Goal: Communication & Community: Answer question/provide support

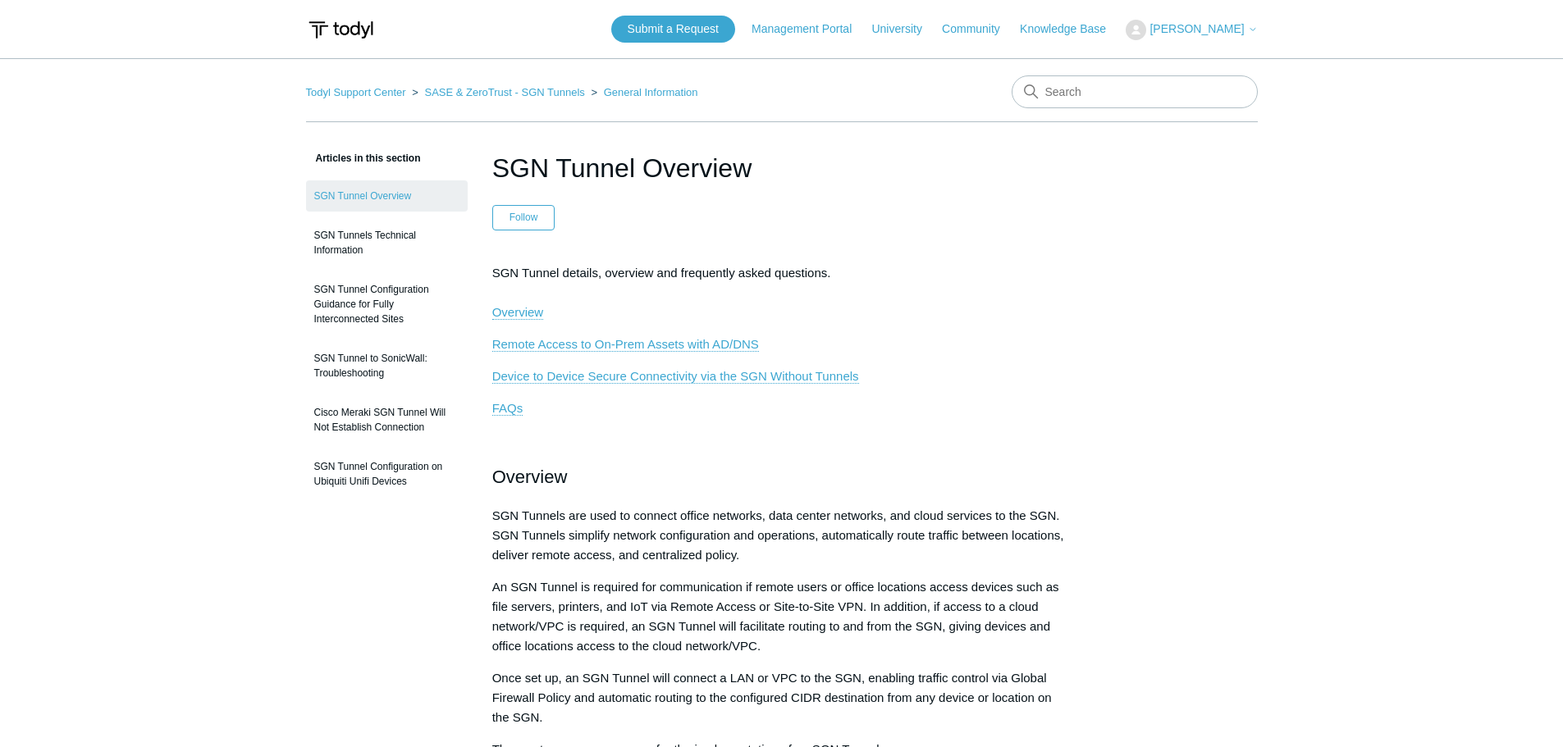
click at [1195, 30] on span "[PERSON_NAME]" at bounding box center [1196, 28] width 94 height 13
click at [1195, 52] on link "My Support Requests" at bounding box center [1206, 64] width 160 height 29
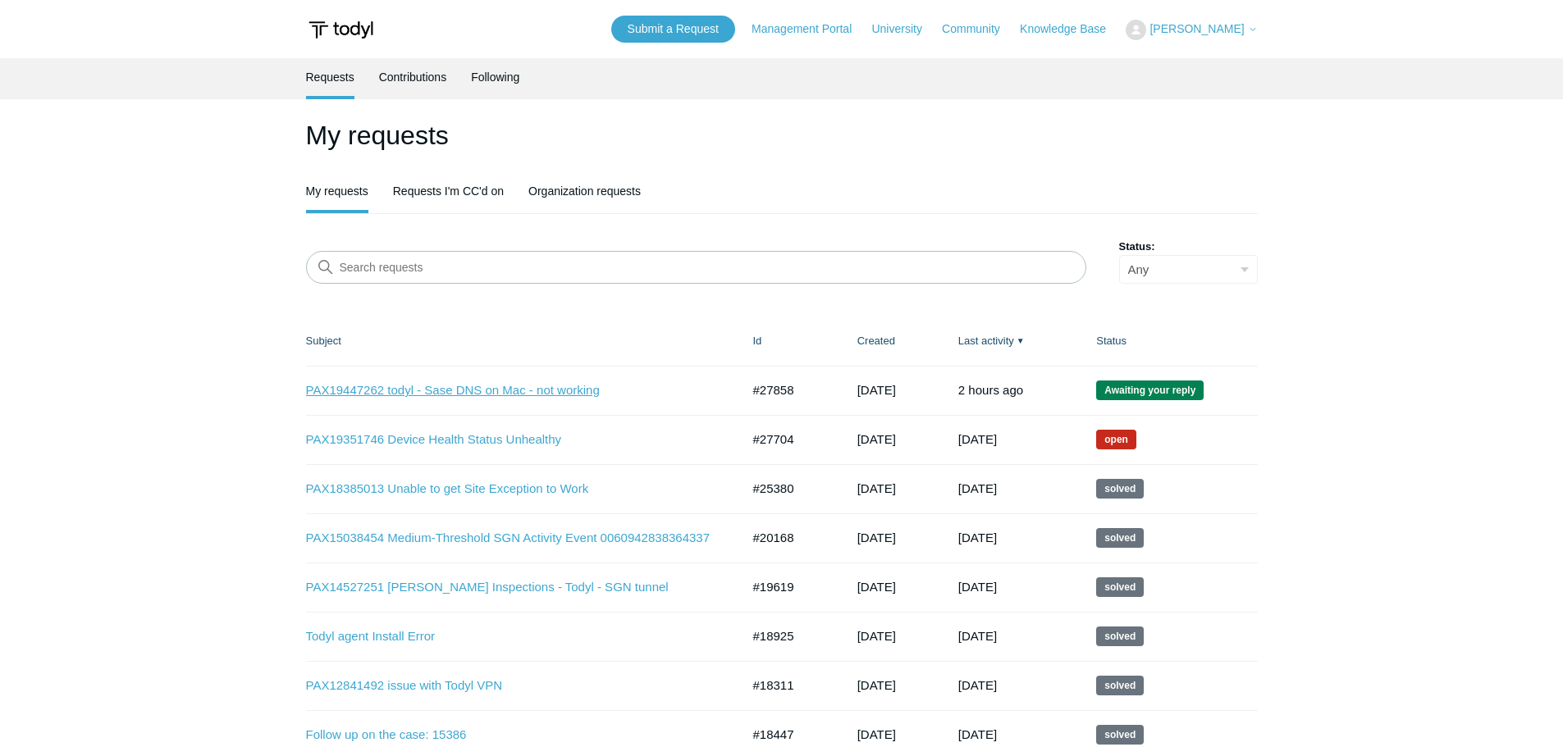
click at [545, 395] on link "PAX19447262 todyl - Sase DNS on Mac - not working" at bounding box center [511, 390] width 410 height 19
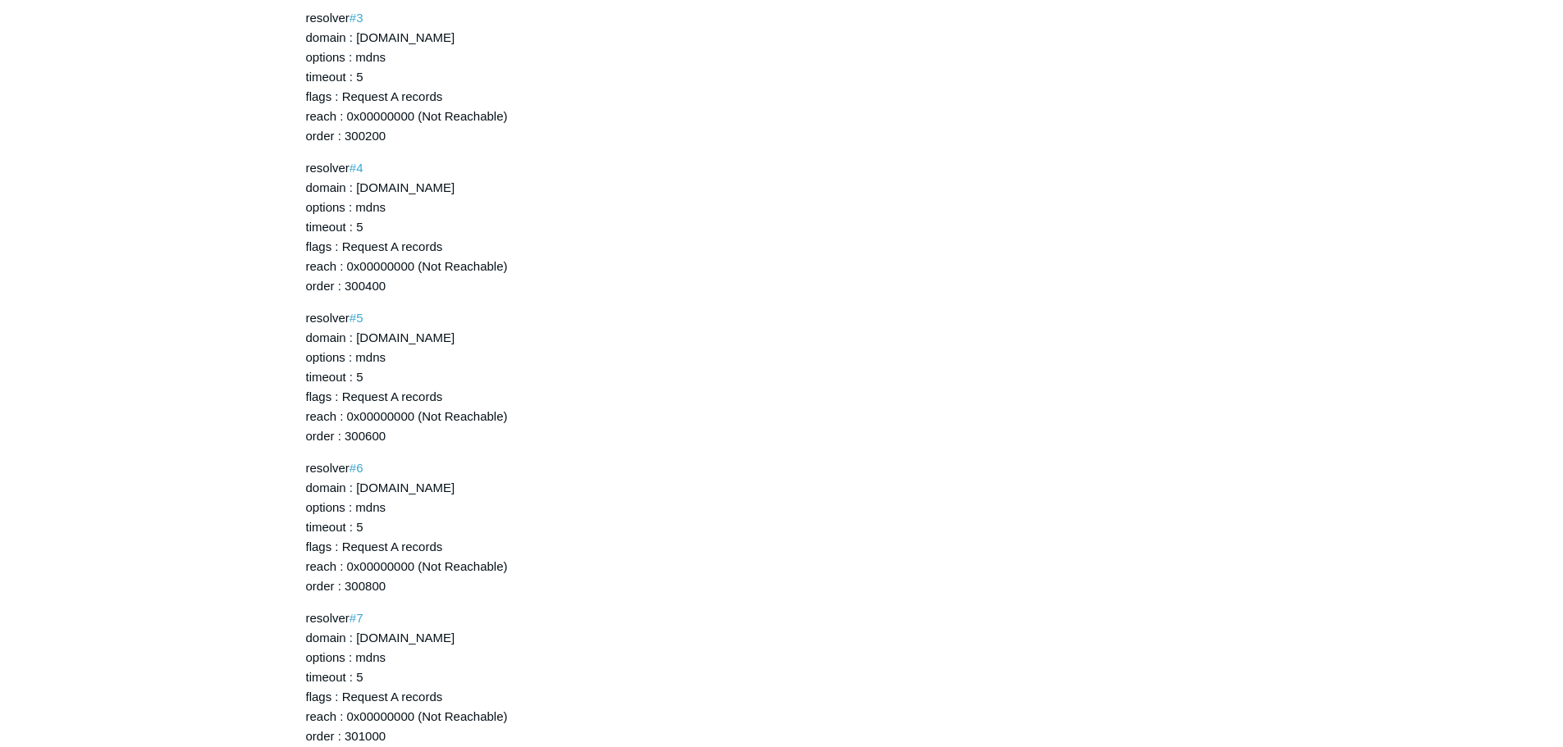
scroll to position [23765, 0]
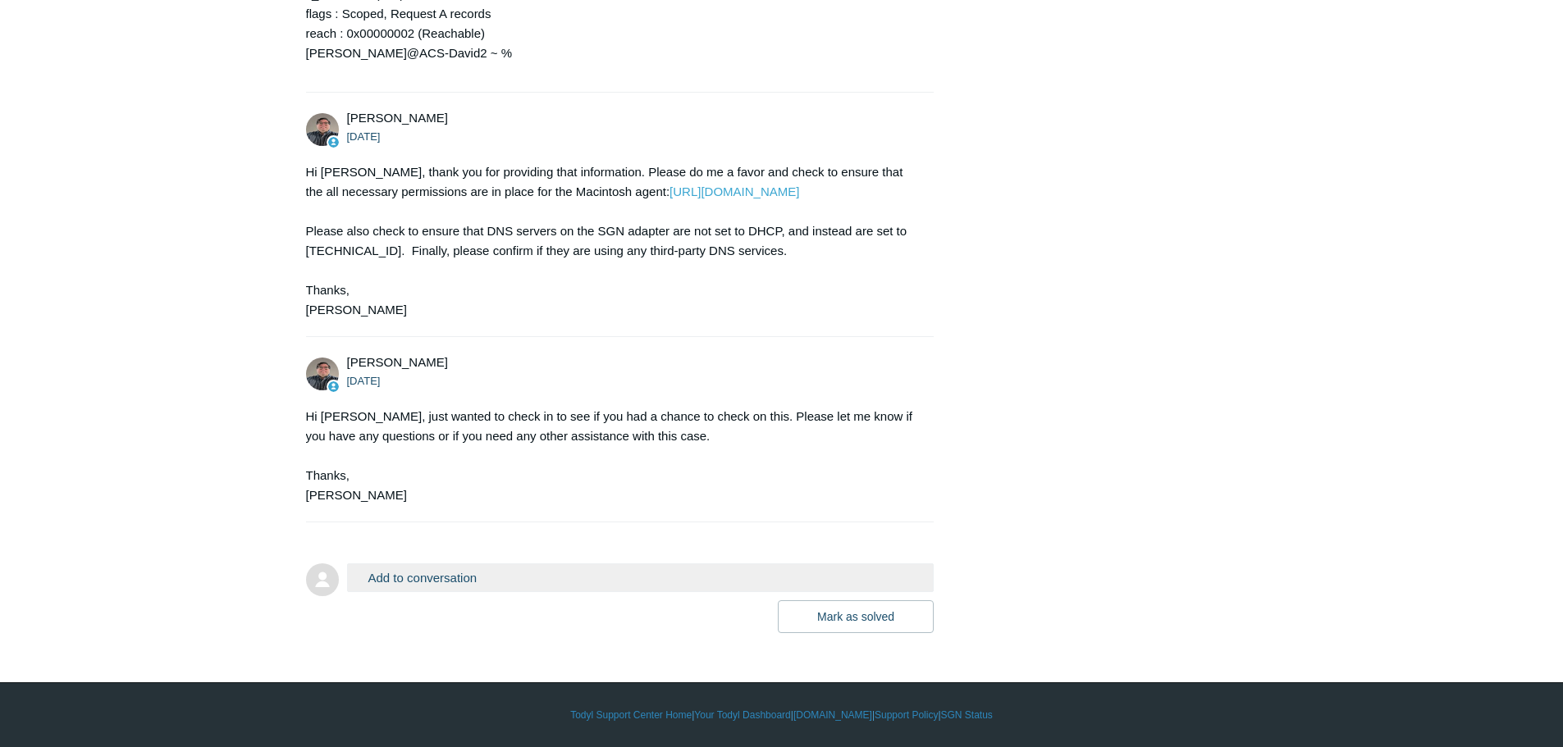
click at [408, 577] on button "Add to conversation" at bounding box center [640, 578] width 587 height 29
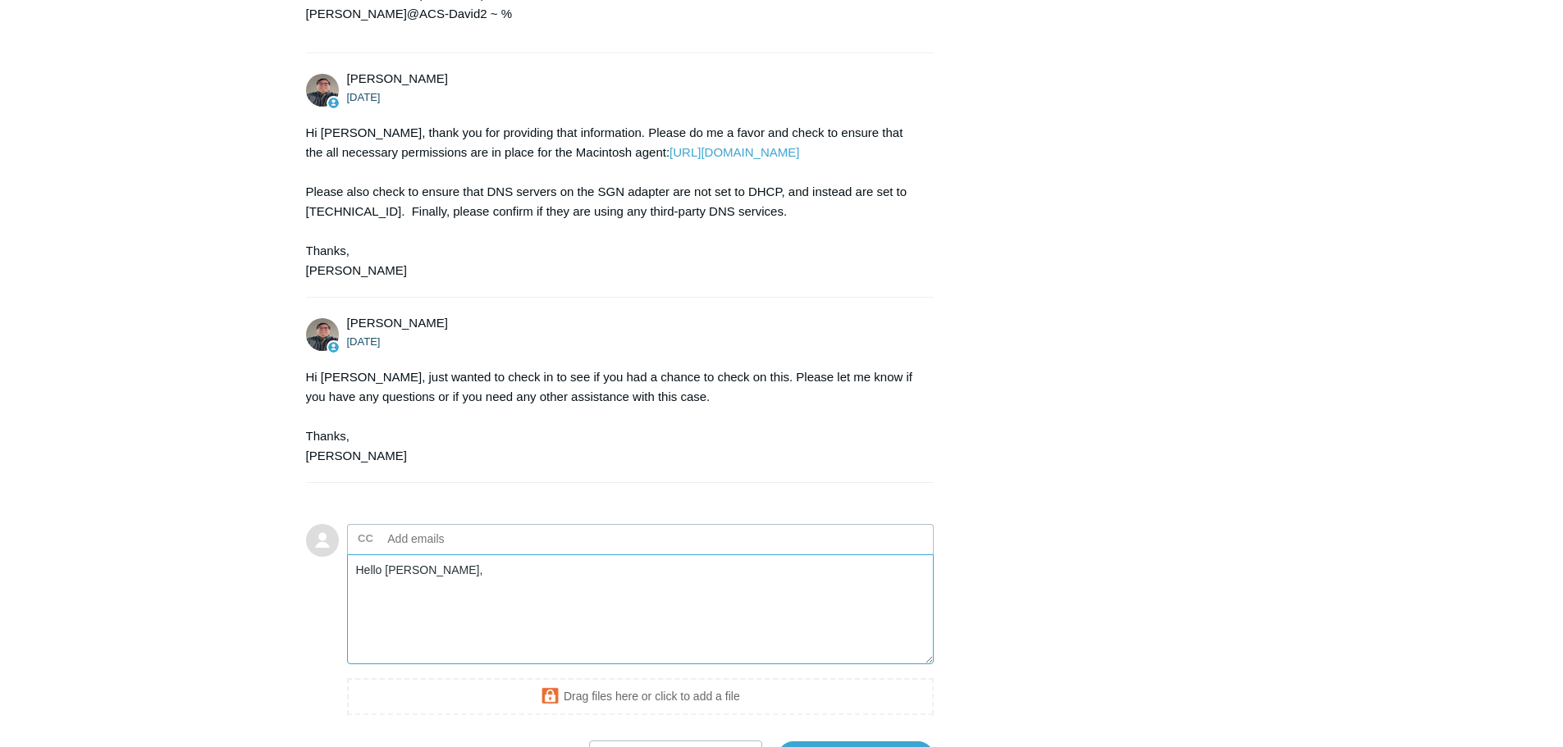
click at [465, 642] on textarea "Hello [PERSON_NAME]," at bounding box center [640, 610] width 587 height 111
click at [453, 651] on textarea "Hello [PERSON_NAME]," at bounding box center [640, 610] width 587 height 111
paste textarea "apple pemission are correct see attached."
click at [649, 651] on textarea "Hello Matt, apple permission is correct see attached." at bounding box center [640, 610] width 587 height 111
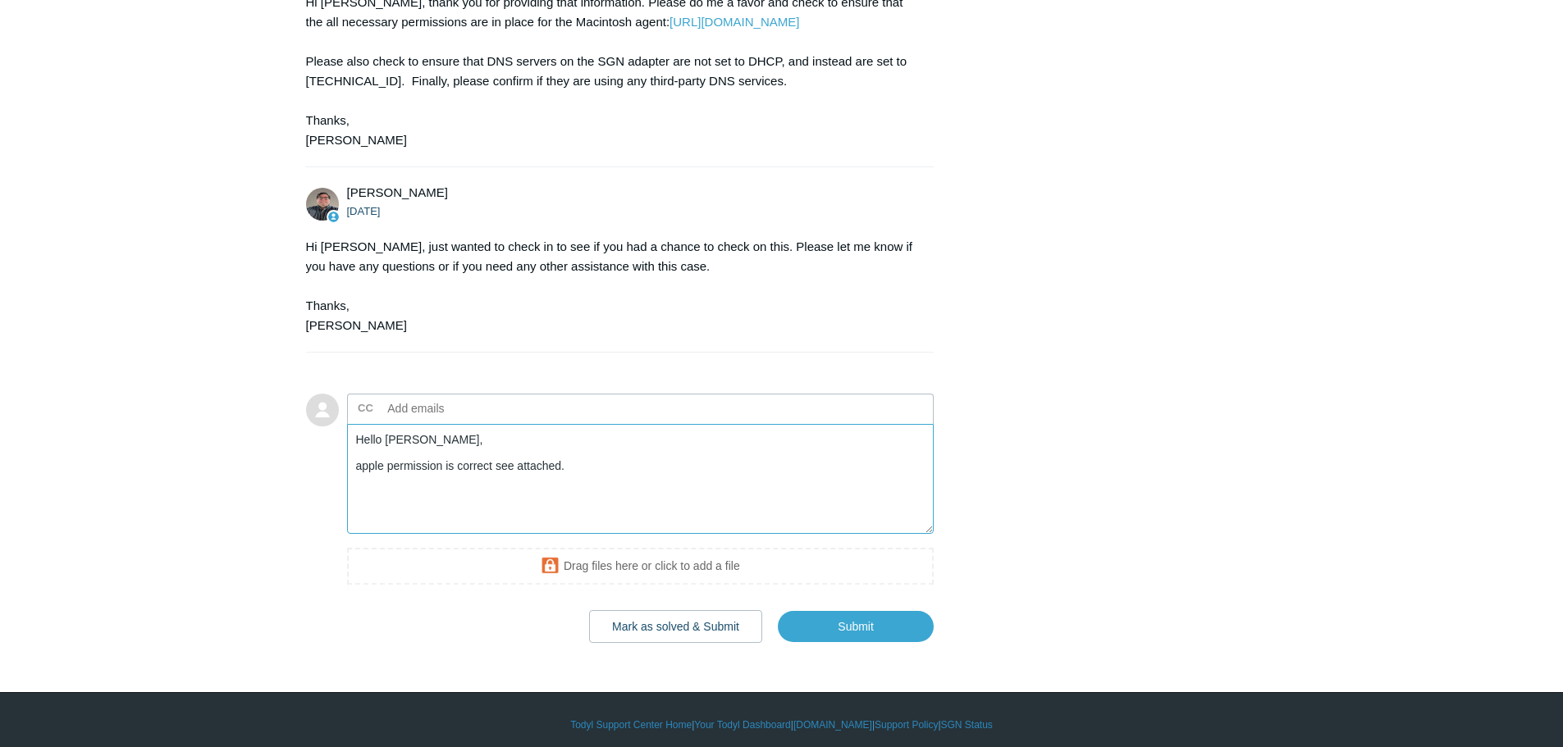
scroll to position [23929, 0]
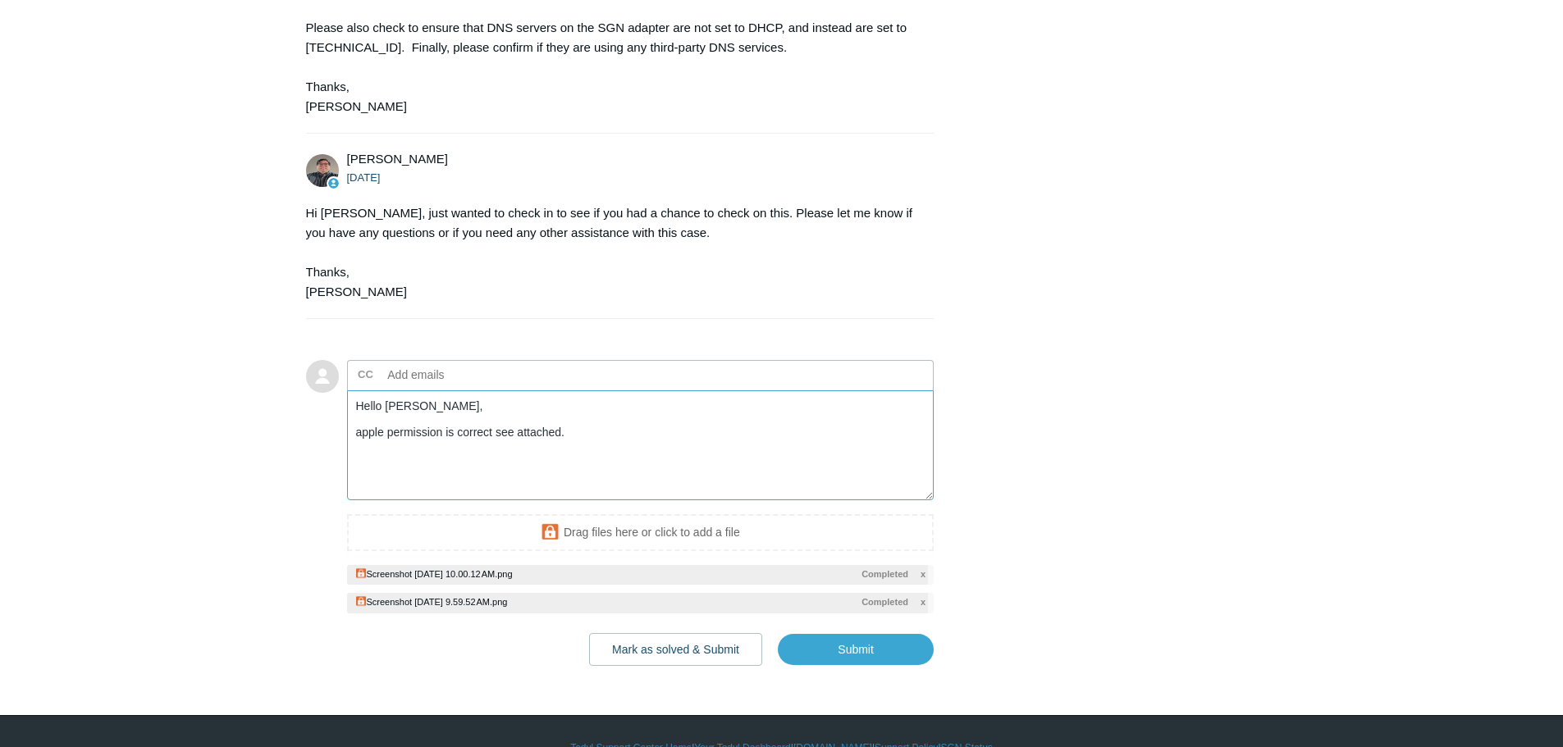
click at [626, 477] on textarea "Hello Matt, apple permission is correct see attached." at bounding box center [640, 446] width 587 height 111
click at [607, 473] on textarea "Hello Matt, apple permission is correct, see attached." at bounding box center [640, 446] width 587 height 111
click at [633, 476] on textarea "Hello Matt, apple permission is correct, see attached." at bounding box center [640, 446] width 587 height 111
paste textarea "Systems is getting dns from router on the wifi, does not matter which network i…"
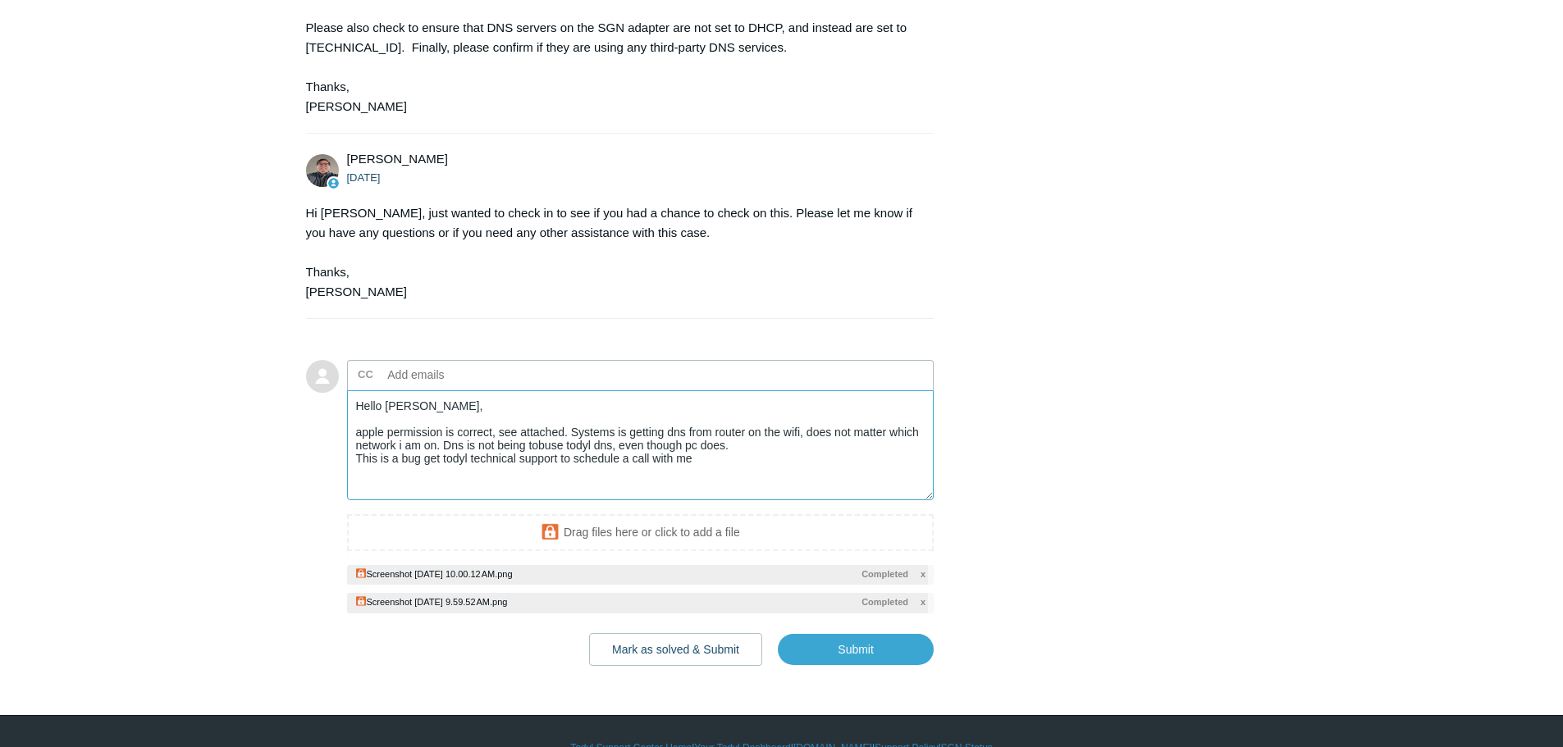
click at [404, 487] on textarea "Hello Matt, apple permission is correct, see attached. Systems is getting dns f…" at bounding box center [640, 446] width 587 height 111
drag, startPoint x: 419, startPoint y: 482, endPoint x: 399, endPoint y: 485, distance: 20.8
click at [399, 485] on textarea "Hello Matt, apple permission is correct, see attached. Systems is getting dns f…" at bounding box center [640, 446] width 587 height 111
paste textarea "NS is not being used to update today's DNS, even though the PC"
click at [728, 494] on textarea "Hello Matt, apple permission is correct, see attached. system is getting DNS fr…" at bounding box center [640, 446] width 587 height 111
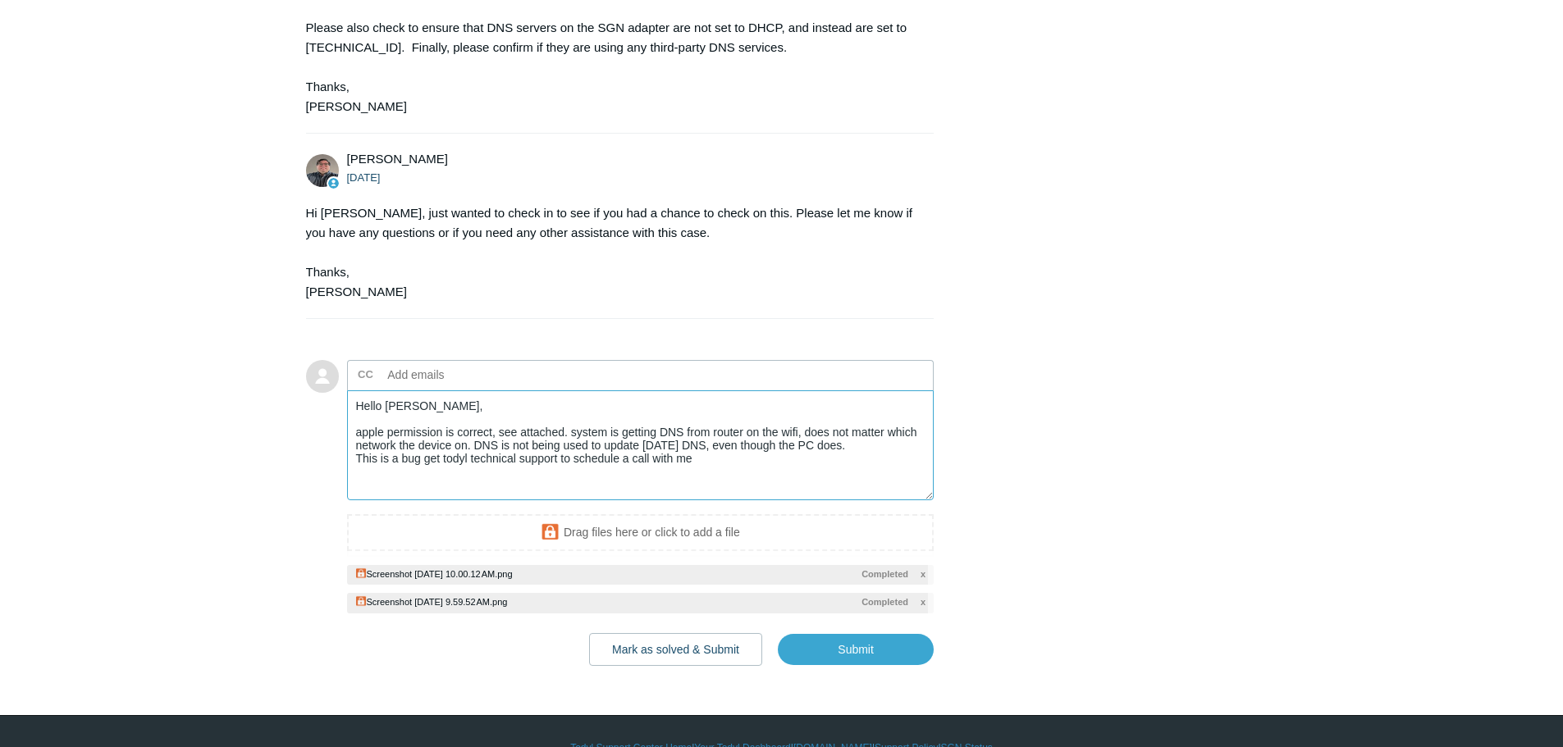
drag, startPoint x: 694, startPoint y: 498, endPoint x: 357, endPoint y: 495, distance: 337.2
click at [358, 495] on textarea "Hello Matt, apple permission is correct, see attached. system is getting DNS fr…" at bounding box center [640, 446] width 587 height 111
click at [857, 491] on textarea "Hello Matt, apple permission is correct, see attached. system is getting DNS fr…" at bounding box center [640, 446] width 587 height 111
click at [779, 501] on textarea "Hello Matt, apple permission is correct, see attached. system is getting DNS fr…" at bounding box center [640, 446] width 587 height 111
click at [423, 483] on textarea "Hello Matt, apple permission is correct, see attached. The system is getting DN…" at bounding box center [640, 446] width 587 height 111
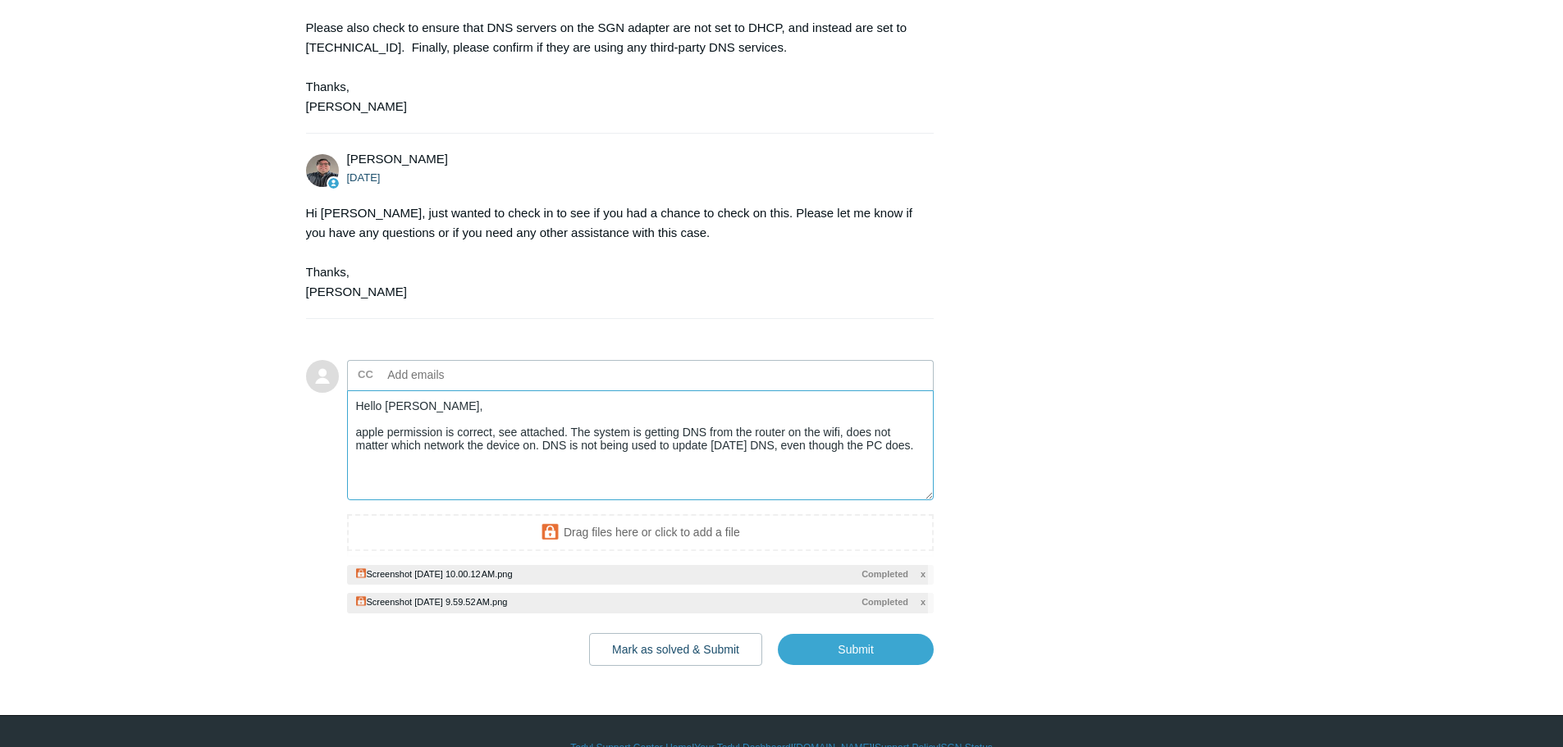
click at [739, 488] on textarea "Hello Matt, apple permission is correct, see attached. The system is getting DN…" at bounding box center [640, 446] width 587 height 111
click at [809, 501] on textarea "Hello Matt, apple permission is correct, see attached. The system is getting DN…" at bounding box center [640, 446] width 587 height 111
drag, startPoint x: 544, startPoint y: 484, endPoint x: 986, endPoint y: 500, distance: 442.5
paste textarea "ns is not being tobuse todyl dns, even though pc does."
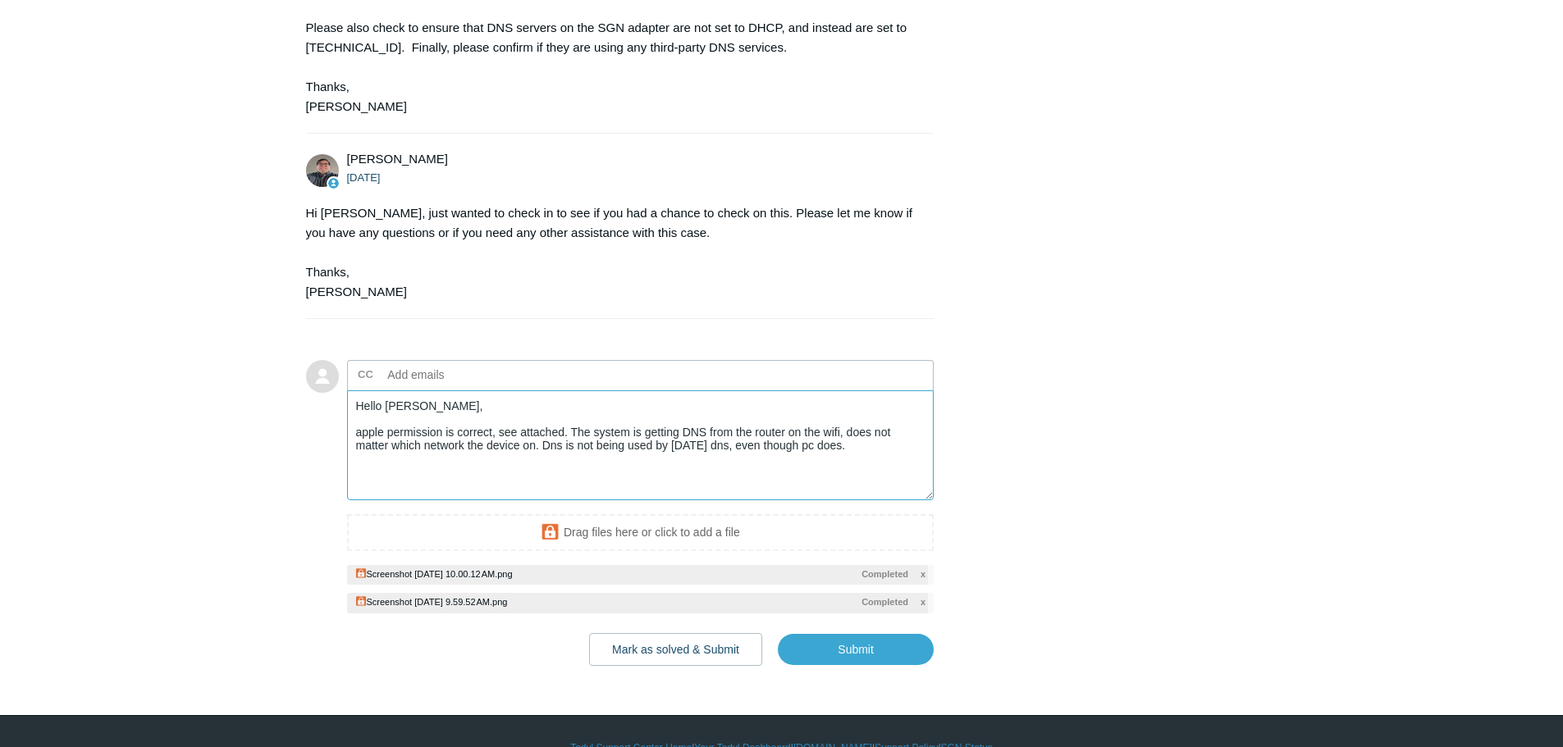
click at [880, 493] on textarea "Hello Matt, apple permission is correct, see attached. The system is getting DN…" at bounding box center [640, 446] width 587 height 111
click at [651, 501] on textarea "Hello Matt, apple permission is correct, see attached. The system is getting DN…" at bounding box center [640, 446] width 587 height 111
drag, startPoint x: 862, startPoint y: 509, endPoint x: 219, endPoint y: 392, distance: 653.8
click at [561, 501] on textarea "Hello Matt, apple permission is correct, see attached. The system is getting DN…" at bounding box center [640, 446] width 587 height 111
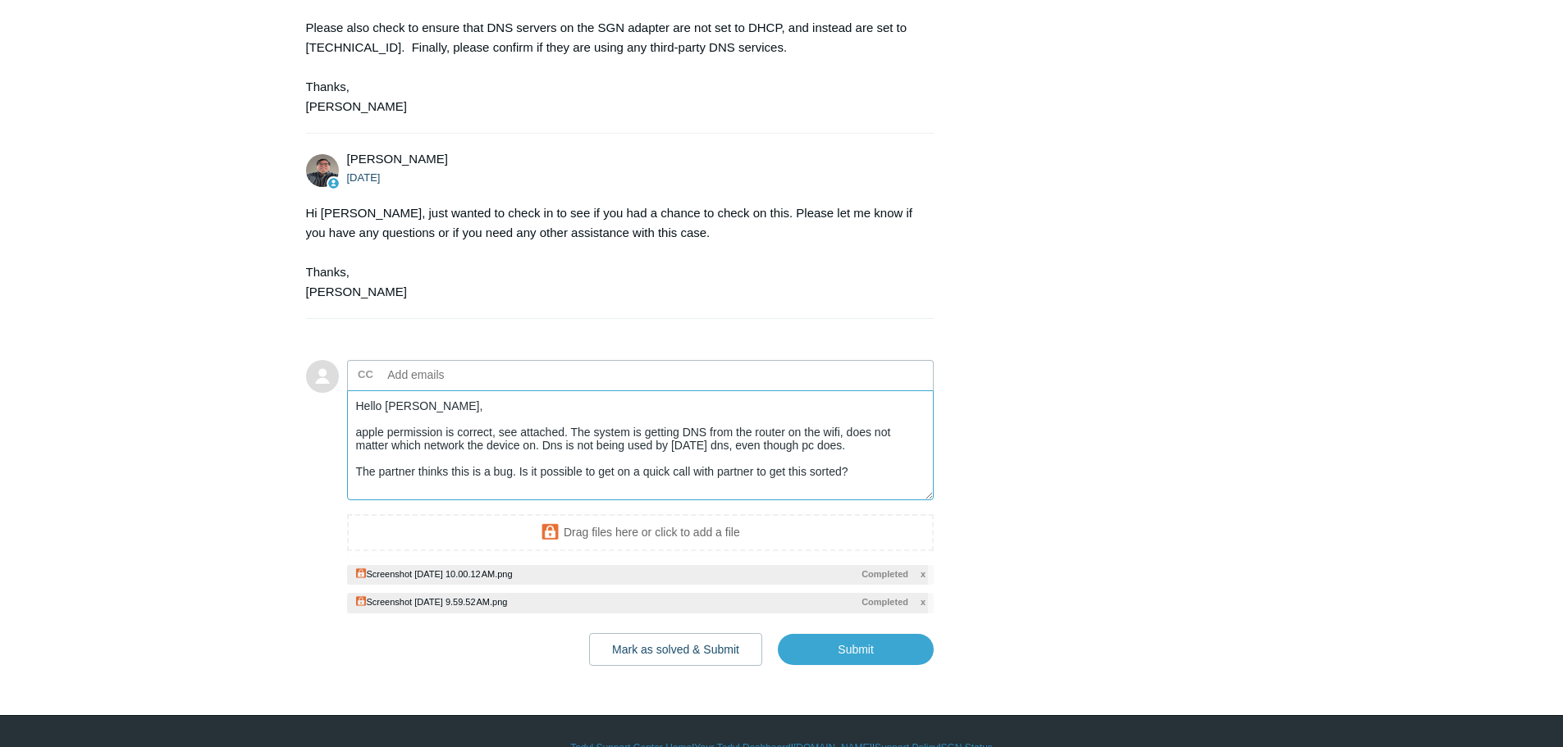
drag, startPoint x: 354, startPoint y: 470, endPoint x: 893, endPoint y: 482, distance: 538.3
click at [893, 482] on textarea "Hello Matt, apple permission is correct, see attached. The system is getting DN…" at bounding box center [640, 446] width 587 height 111
click at [708, 484] on textarea "Hello Matt, apple permission is correct, see attached. The system is getting DN…" at bounding box center [640, 446] width 587 height 111
drag, startPoint x: 703, startPoint y: 484, endPoint x: 574, endPoint y: 482, distance: 128.8
click at [588, 486] on textarea "Hello Matt, apple permission is correct, see attached. The system is getting DN…" at bounding box center [640, 446] width 587 height 111
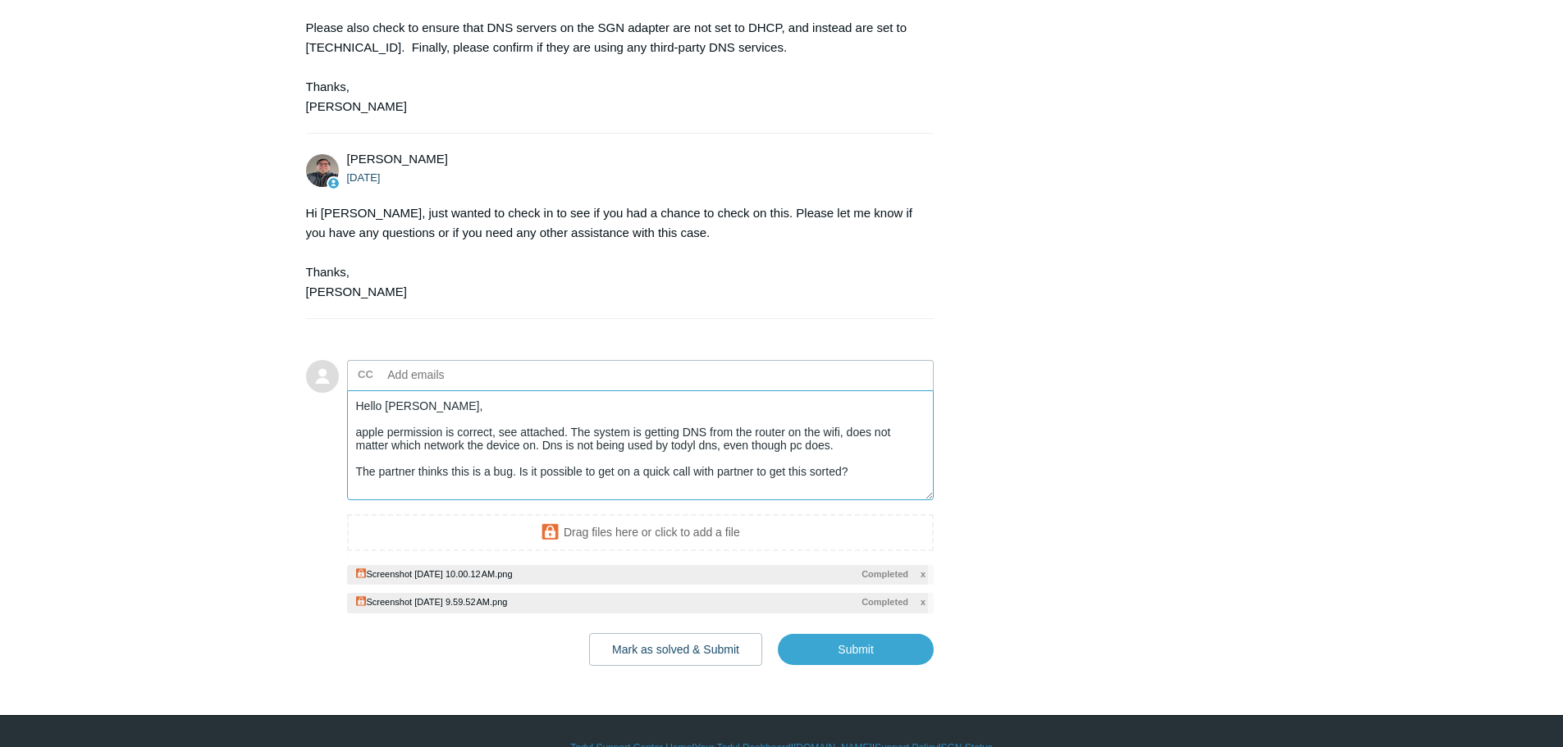
drag, startPoint x: 556, startPoint y: 483, endPoint x: 526, endPoint y: 472, distance: 32.5
click at [547, 445] on textarea "Hello Matt, apple permission is correct, see attached. The system is getting DN…" at bounding box center [640, 446] width 587 height 111
paste textarea "NS is not being used by today's DNS, even though PC"
click at [661, 501] on textarea "Hello Matt, apple permission is correct, see attached. The system is getting DN…" at bounding box center [640, 446] width 587 height 111
click at [499, 501] on textarea "Hello Matt, apple permission is correct, see attached. The system is getting DN…" at bounding box center [640, 446] width 587 height 111
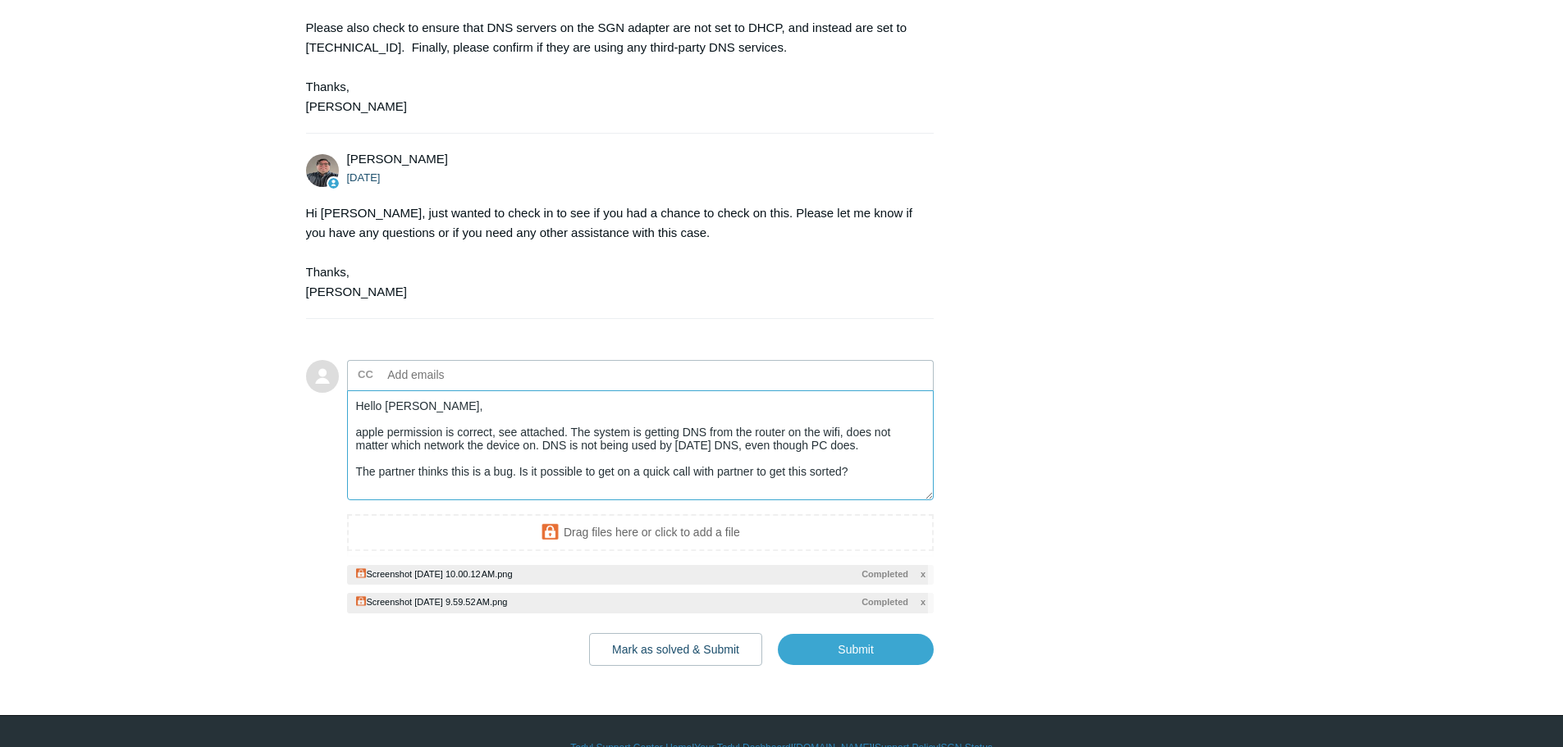
click at [499, 501] on textarea "Hello Matt, apple permission is correct, see attached. The system is getting DN…" at bounding box center [640, 446] width 587 height 111
paste textarea "Our partner suspects this might be a bug. Could you schedule a brief call with …"
click at [842, 667] on input "Submit" at bounding box center [856, 650] width 156 height 33
type textarea "Hello Matt, apple permission is correct, see attached. The system is getting DN…"
